Goal: Navigation & Orientation: Find specific page/section

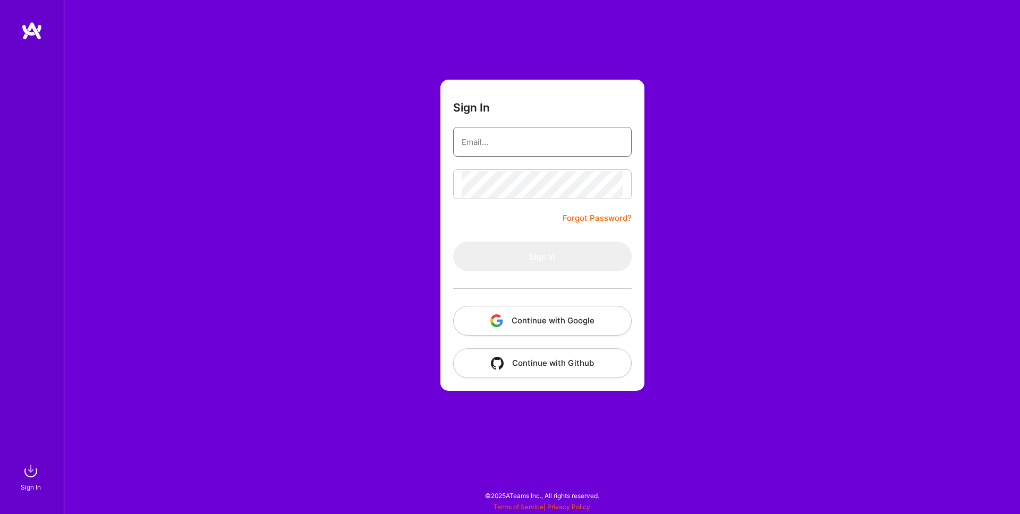
type input "[EMAIL_ADDRESS][DOMAIN_NAME]"
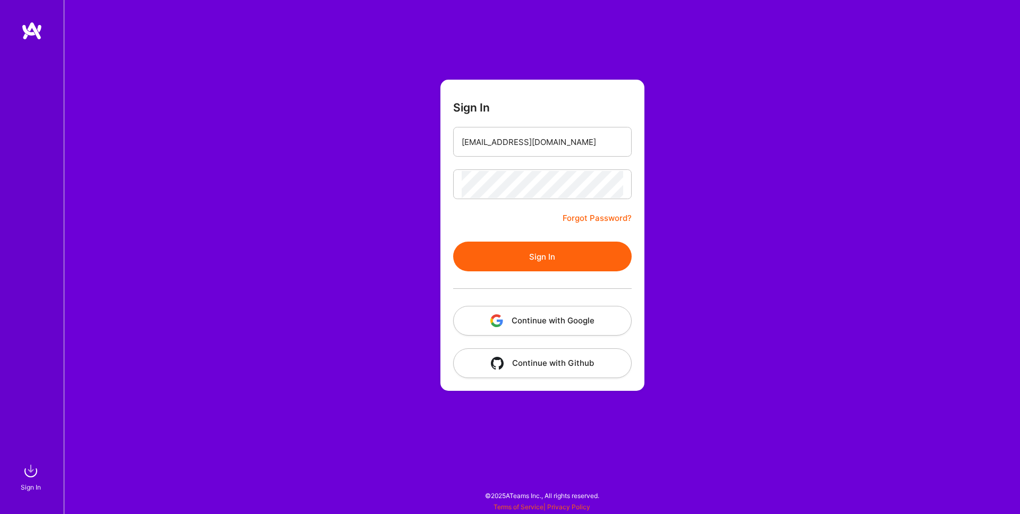
click at [575, 245] on button "Sign In" at bounding box center [542, 257] width 179 height 30
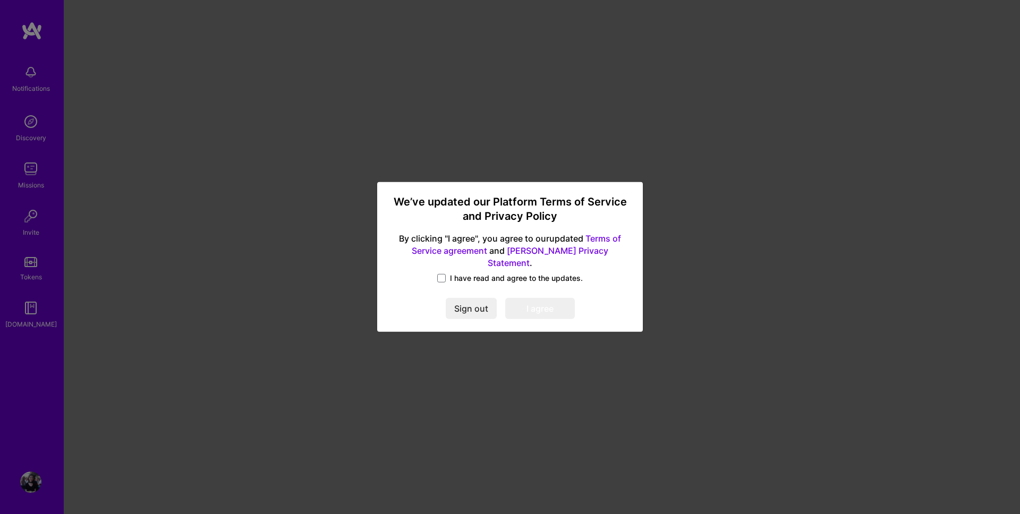
click at [486, 275] on span "I have read and agree to the updates." at bounding box center [516, 278] width 133 height 11
click at [0, 0] on input "I have read and agree to the updates." at bounding box center [0, 0] width 0 height 0
click at [527, 299] on button "I agree" at bounding box center [540, 309] width 70 height 21
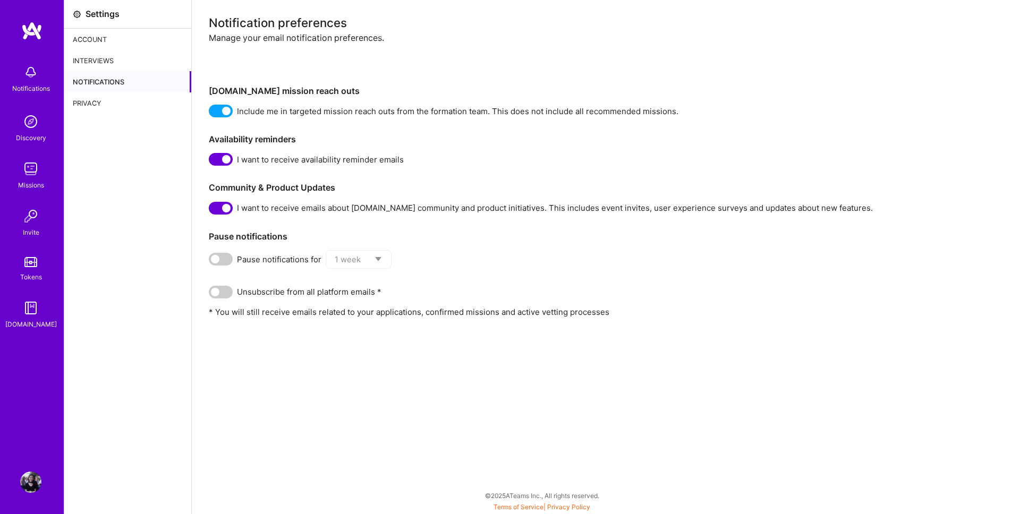
click at [223, 157] on span at bounding box center [221, 159] width 24 height 13
click at [211, 162] on input "checkbox" at bounding box center [211, 162] width 0 height 0
click at [151, 227] on div "Settings Account Interviews Notifications Privacy" at bounding box center [128, 257] width 128 height 514
click at [28, 123] on img at bounding box center [30, 121] width 21 height 21
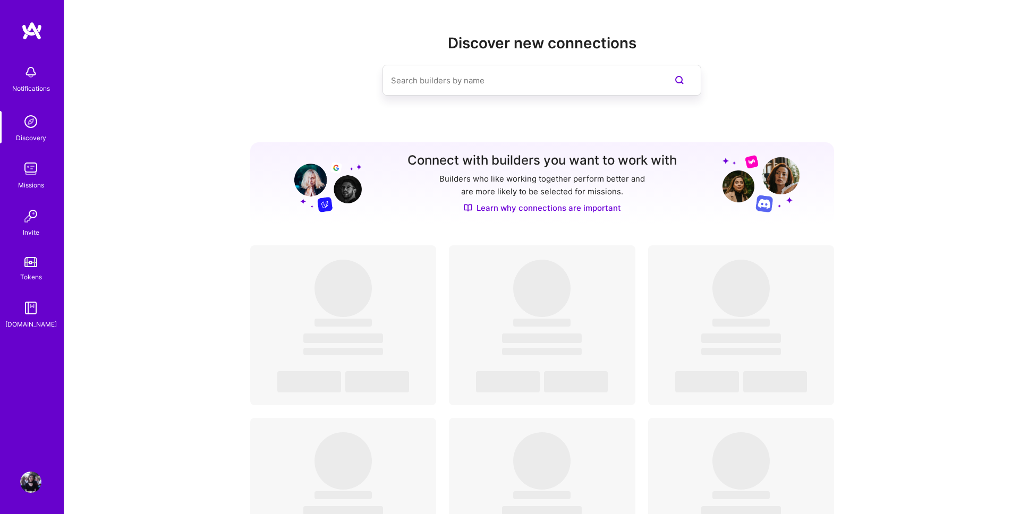
click at [32, 169] on img at bounding box center [30, 168] width 21 height 21
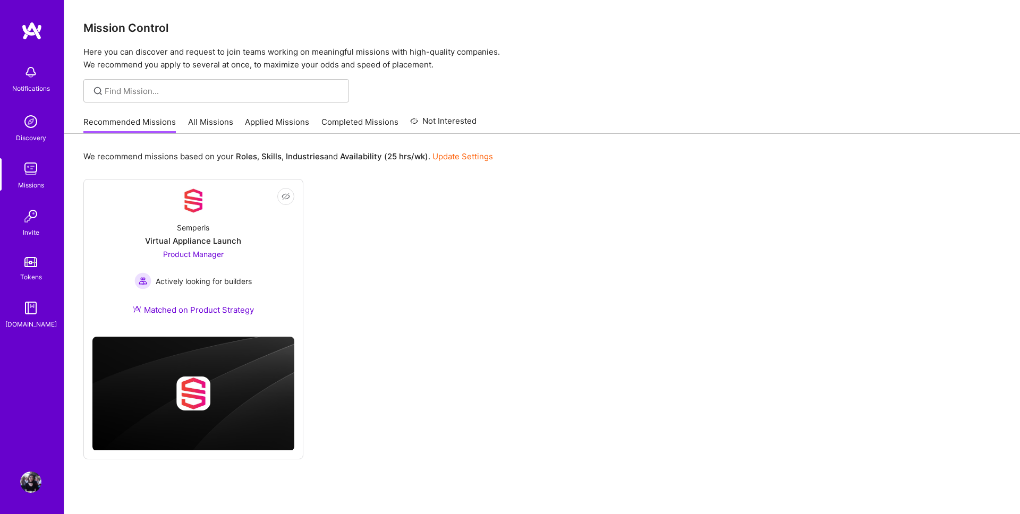
click at [389, 273] on div "Not Interested Semperis Virtual Appliance Launch Product Manager Actively looki…" at bounding box center [542, 319] width 918 height 281
click at [211, 124] on link "All Missions" at bounding box center [210, 125] width 45 height 18
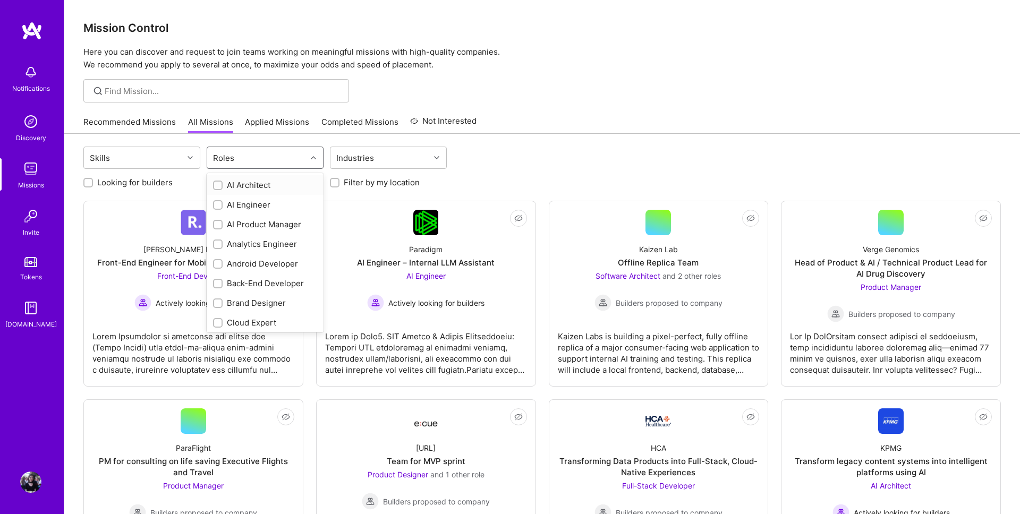
click at [231, 156] on div "Roles" at bounding box center [223, 157] width 27 height 15
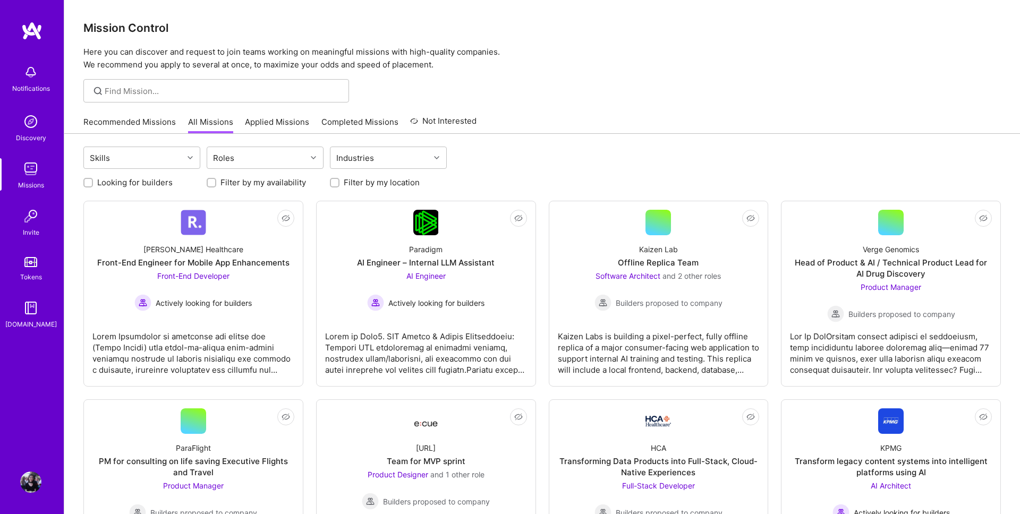
click at [550, 164] on div "Skills Roles Industries" at bounding box center [542, 159] width 918 height 25
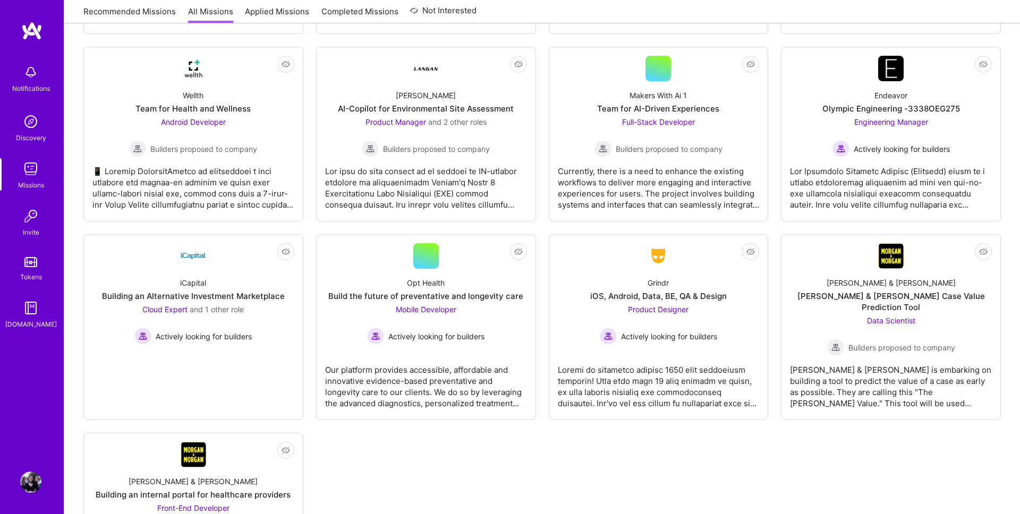
scroll to position [2297, 0]
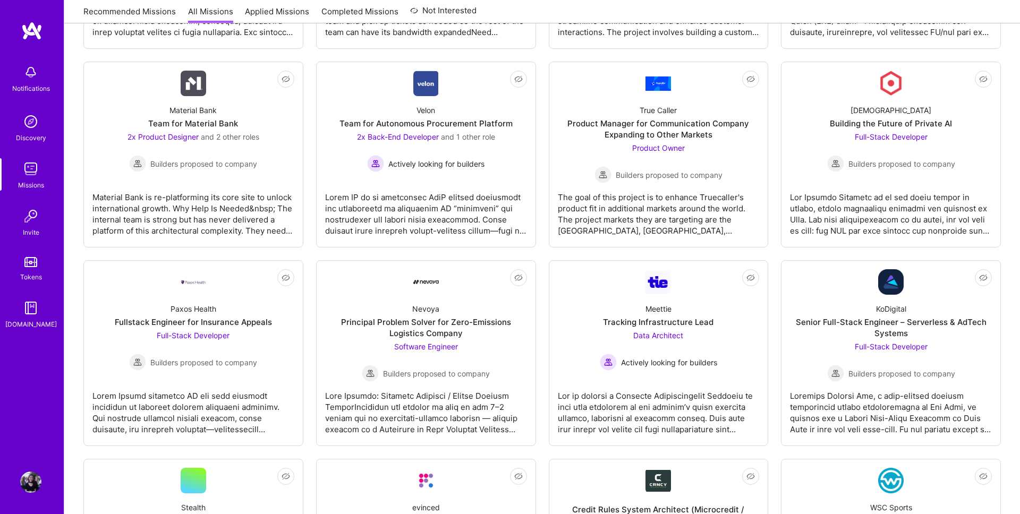
scroll to position [1121, 0]
